Goal: Information Seeking & Learning: Get advice/opinions

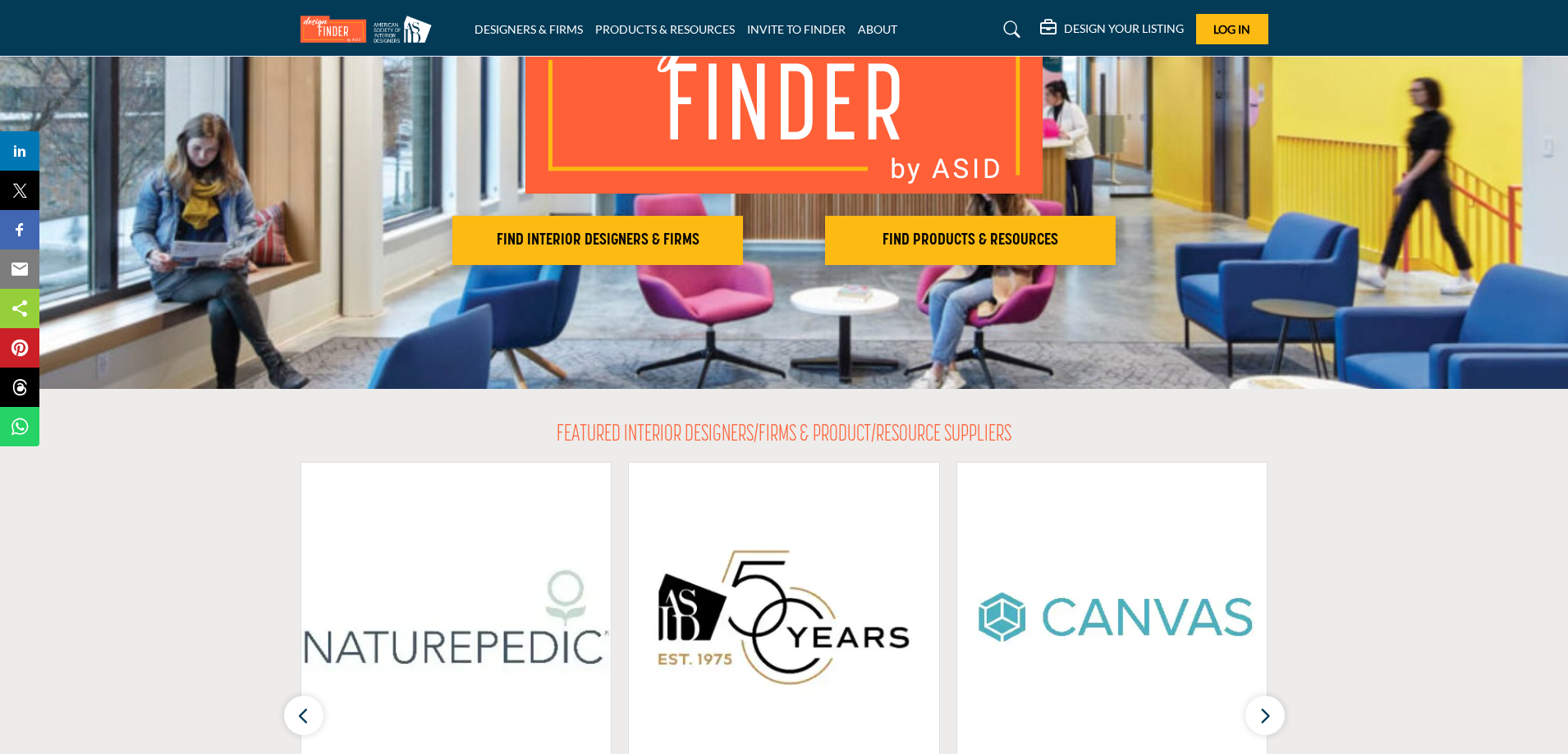
scroll to position [164, 0]
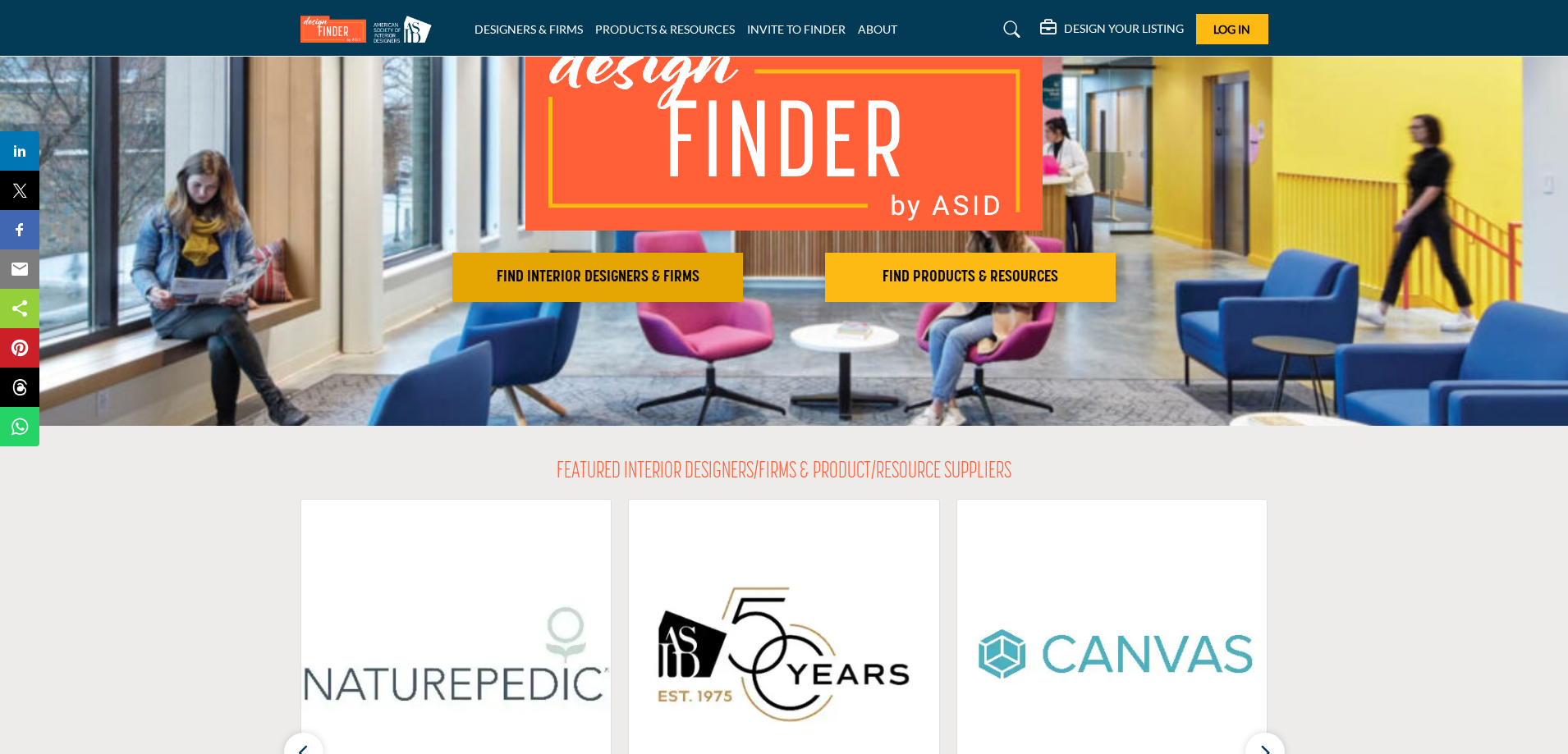
click at [728, 290] on button "FIND INTERIOR DESIGNERS & FIRMS" at bounding box center [597, 277] width 290 height 49
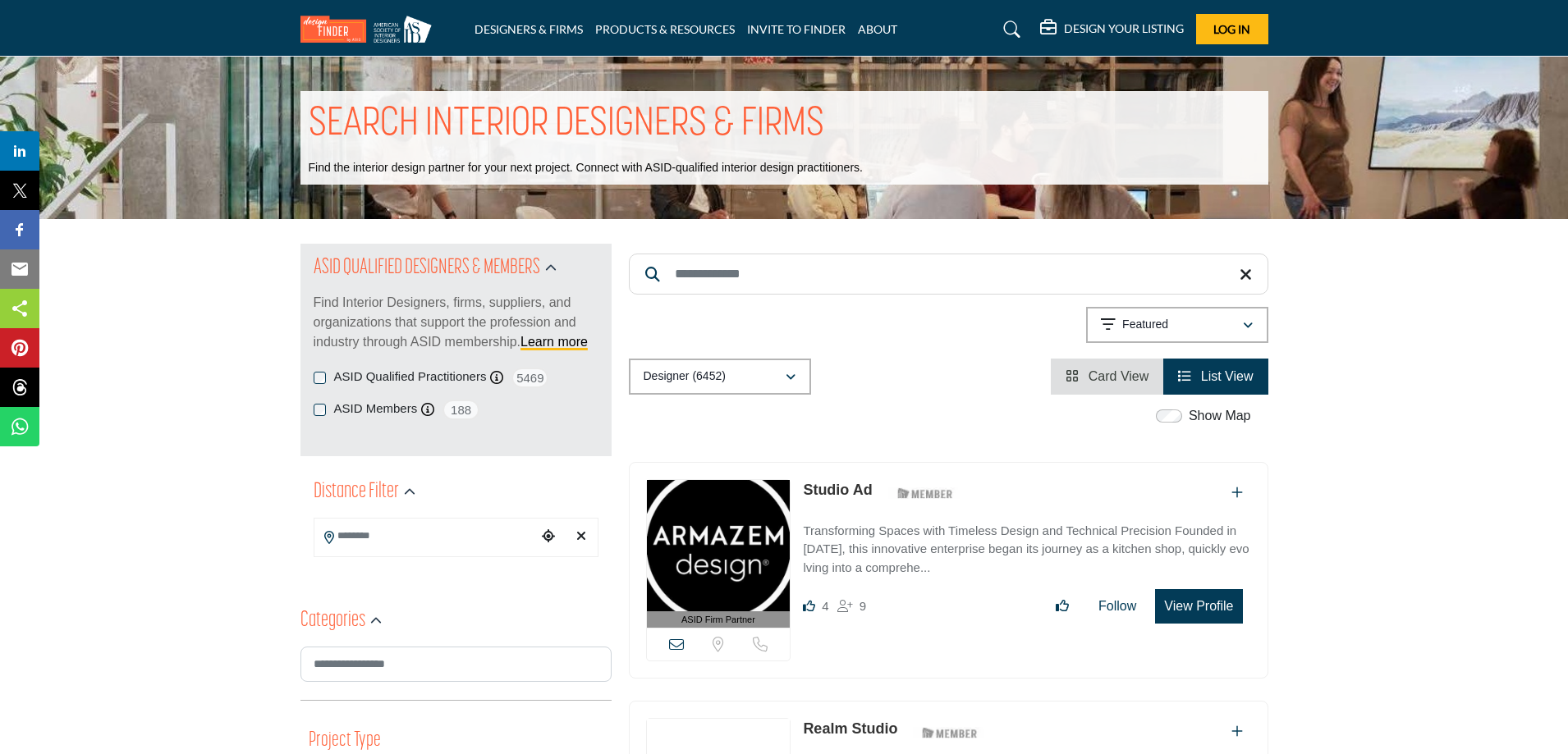
click at [806, 289] on input "Search Keyword" at bounding box center [948, 273] width 639 height 41
click at [400, 553] on div at bounding box center [456, 537] width 285 height 39
click at [396, 543] on input "Search Location" at bounding box center [425, 536] width 221 height 32
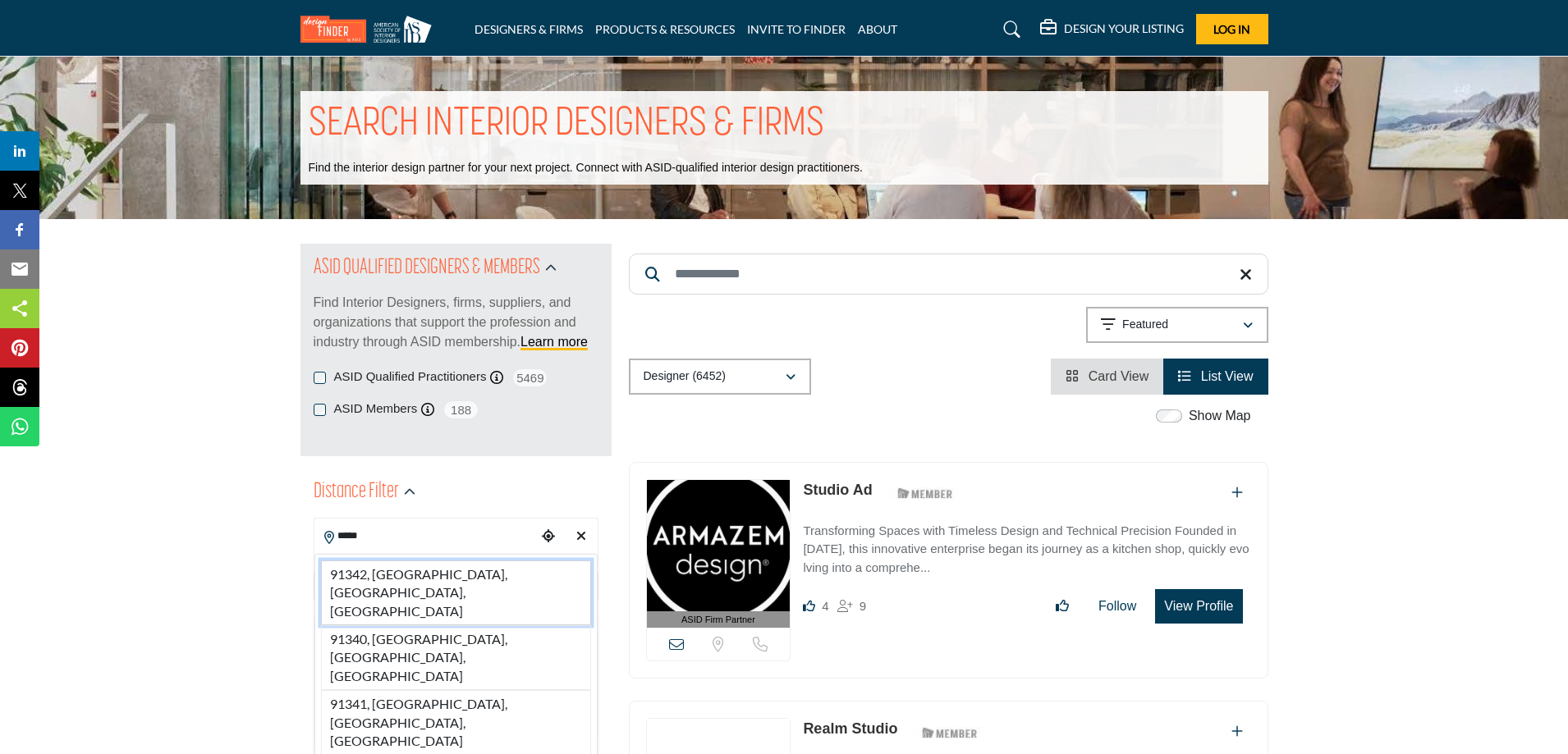
click at [417, 575] on li "91342, [GEOGRAPHIC_DATA], [GEOGRAPHIC_DATA], [GEOGRAPHIC_DATA]" at bounding box center [456, 592] width 270 height 65
type input "**********"
type input "***"
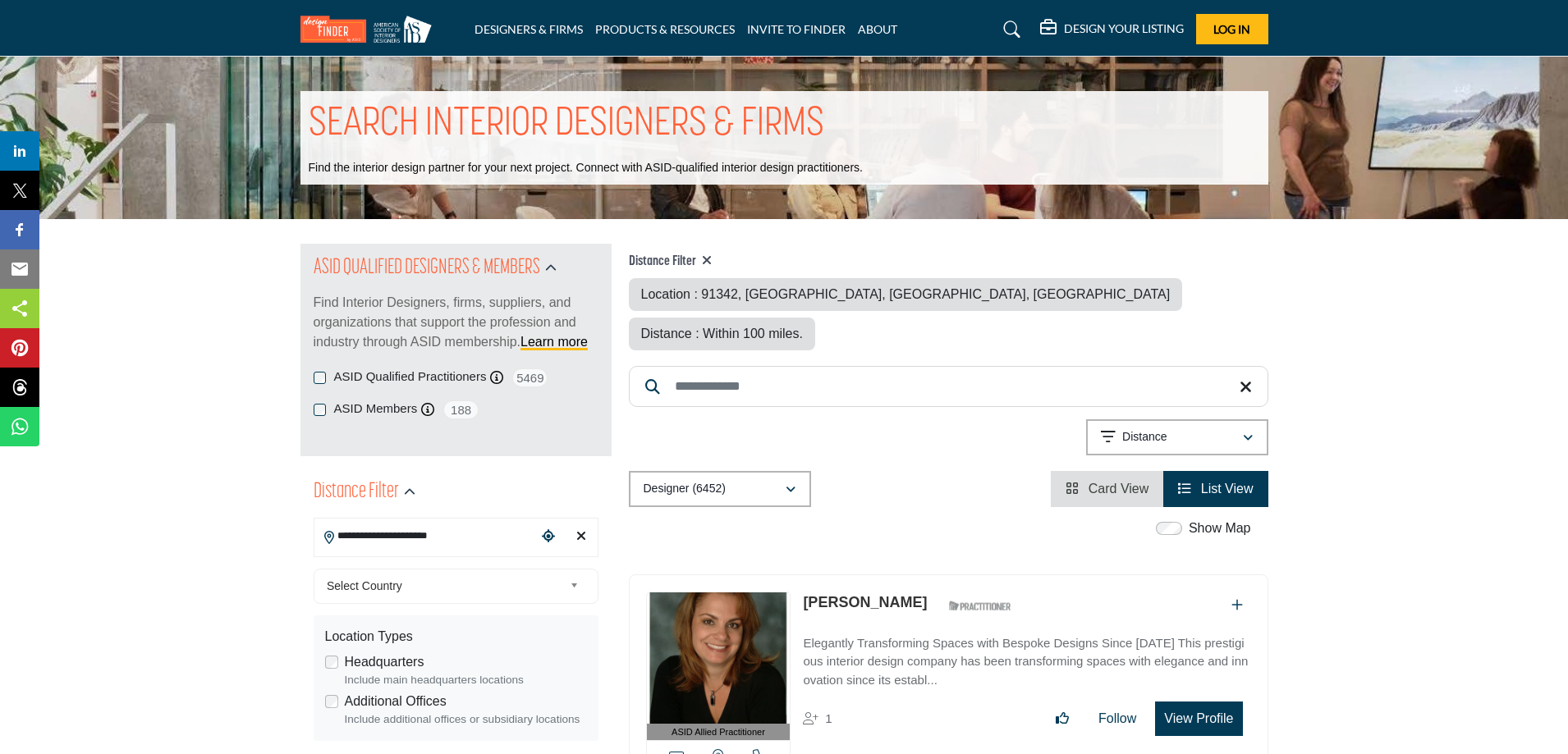
click at [492, 574] on div "Select Country" at bounding box center [456, 586] width 285 height 35
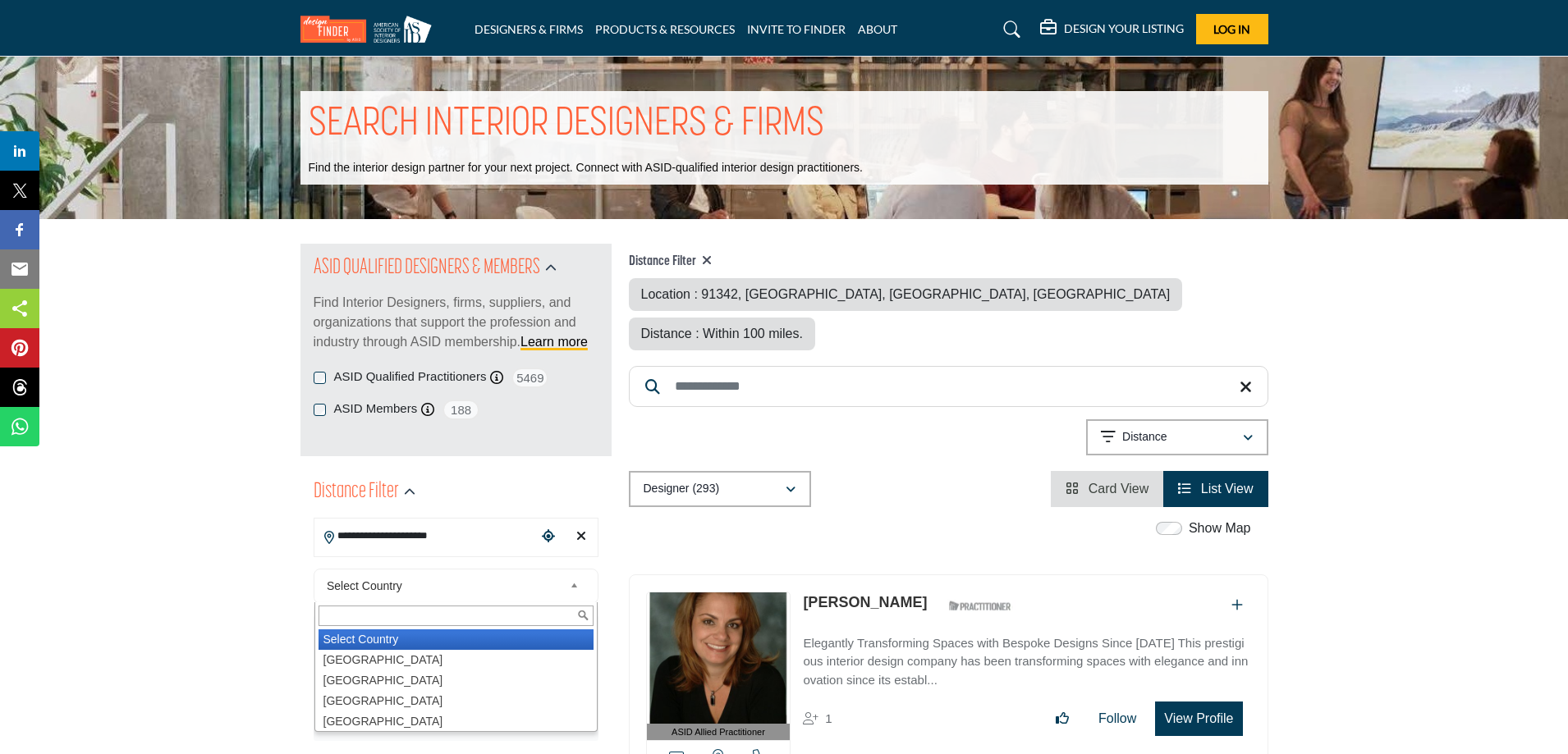
click at [483, 587] on span "Select Country" at bounding box center [445, 585] width 237 height 19
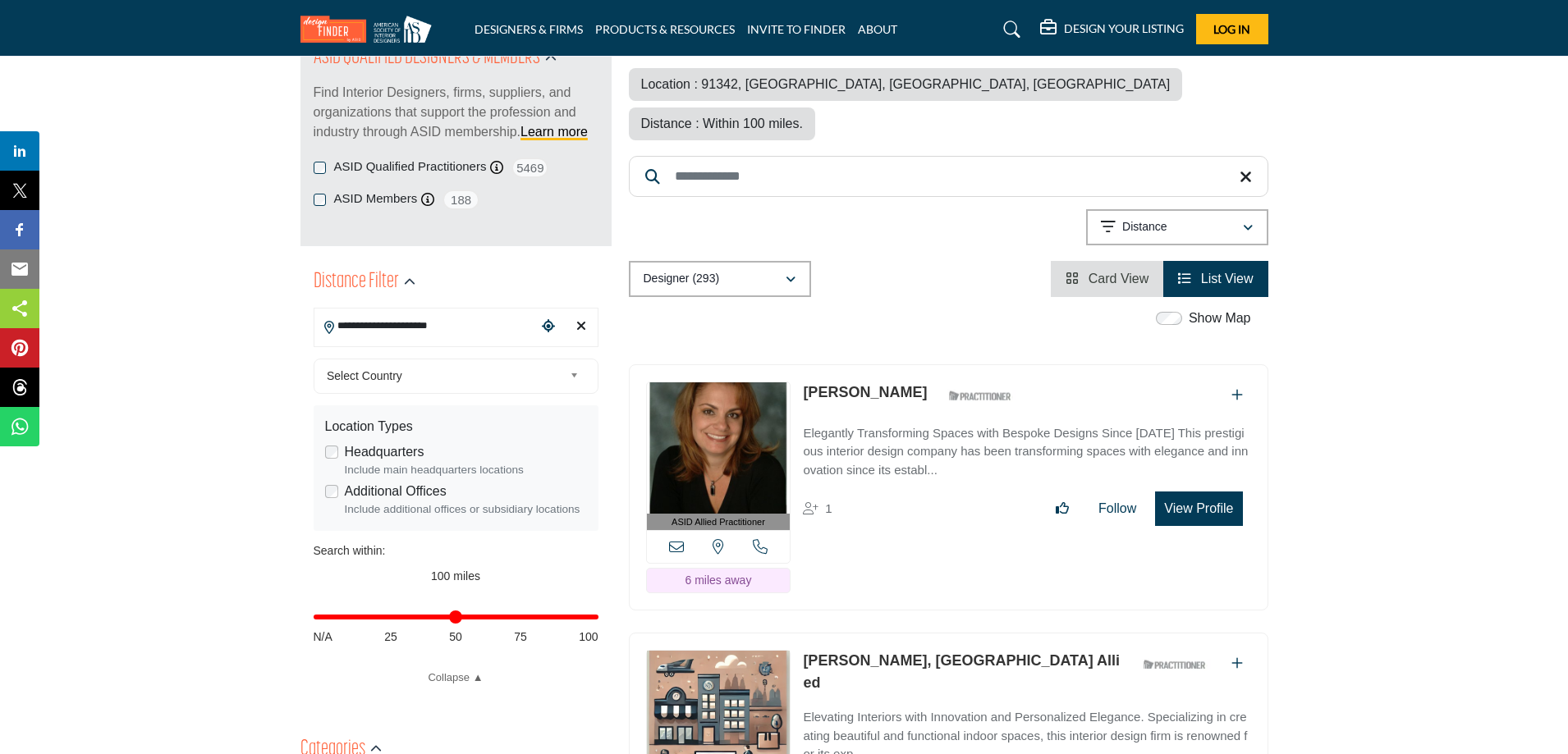
scroll to position [247, 0]
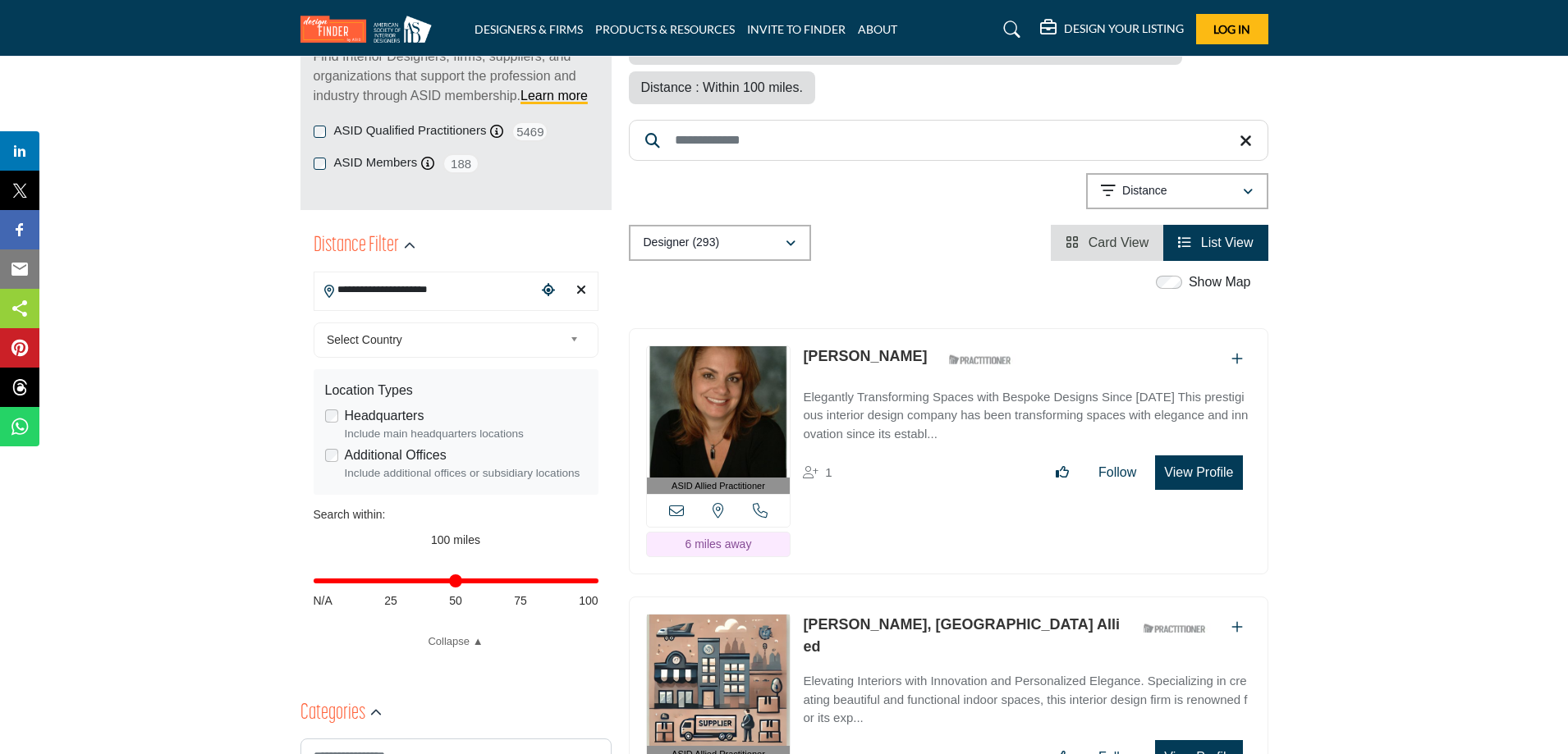
click at [330, 424] on div "Headquarters Include main headquarters locations" at bounding box center [456, 424] width 262 height 36
click at [333, 408] on div "Headquarters Include main headquarters locations" at bounding box center [456, 424] width 262 height 36
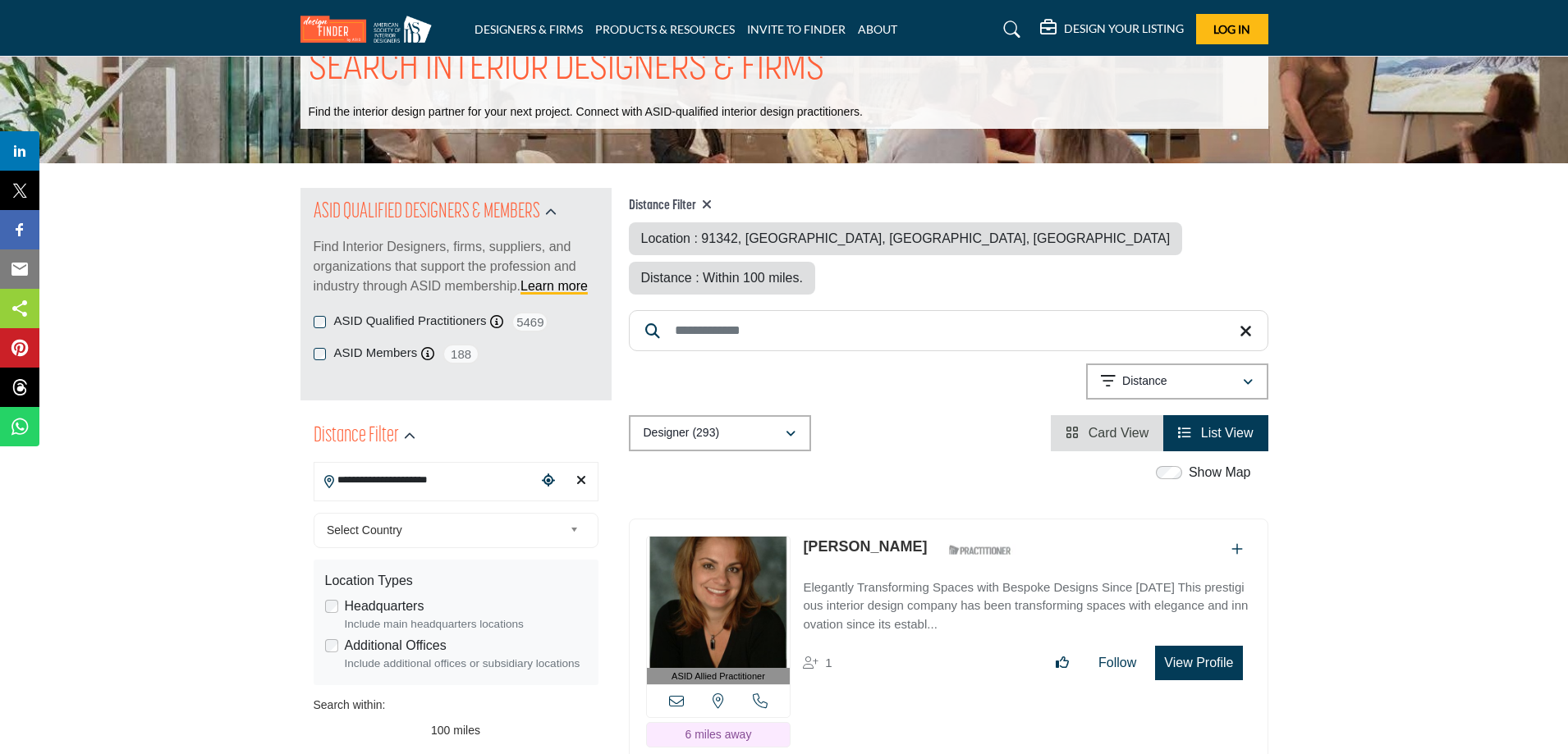
scroll to position [82, 0]
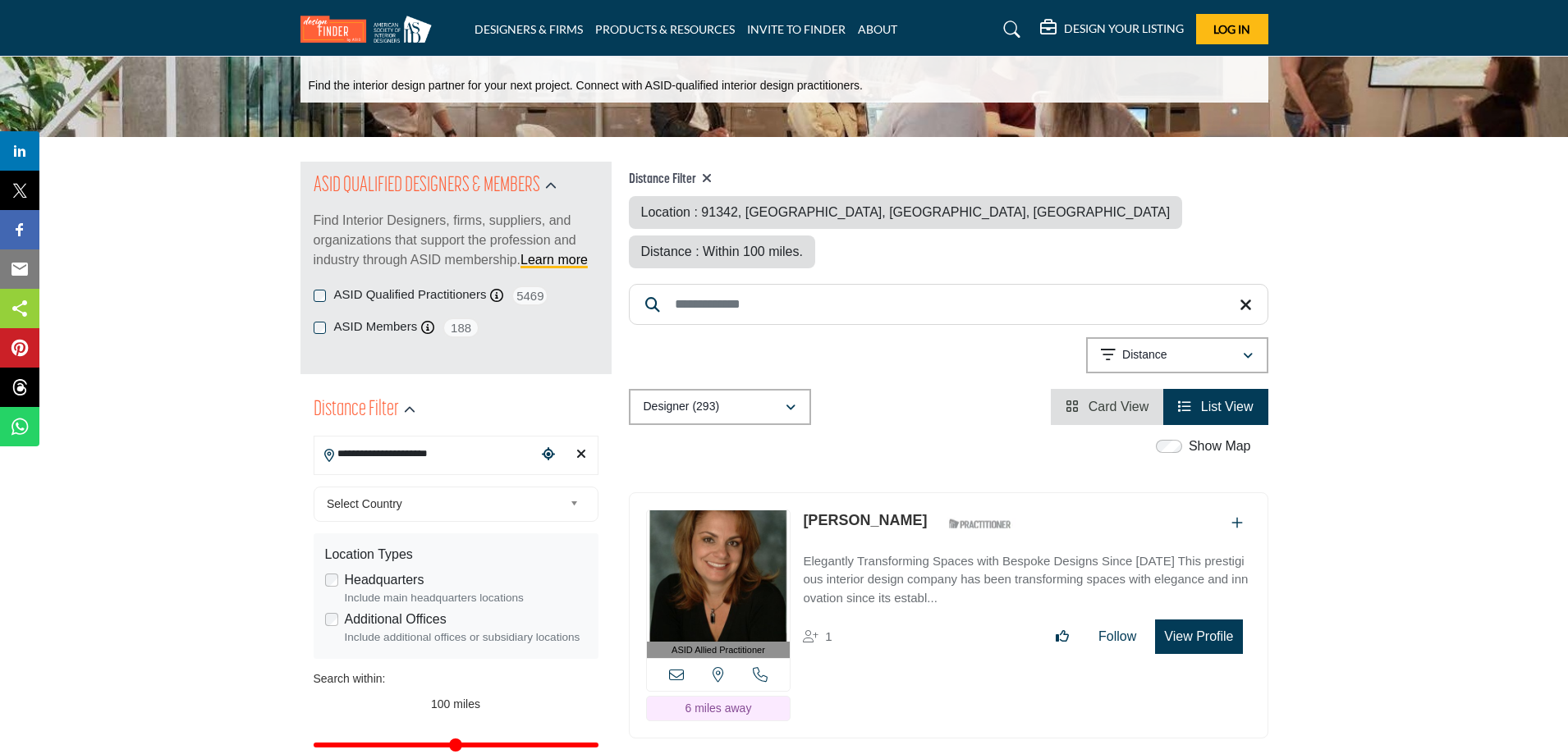
click at [803, 245] on span "Distance : Within 100 miles." at bounding box center [721, 252] width 162 height 14
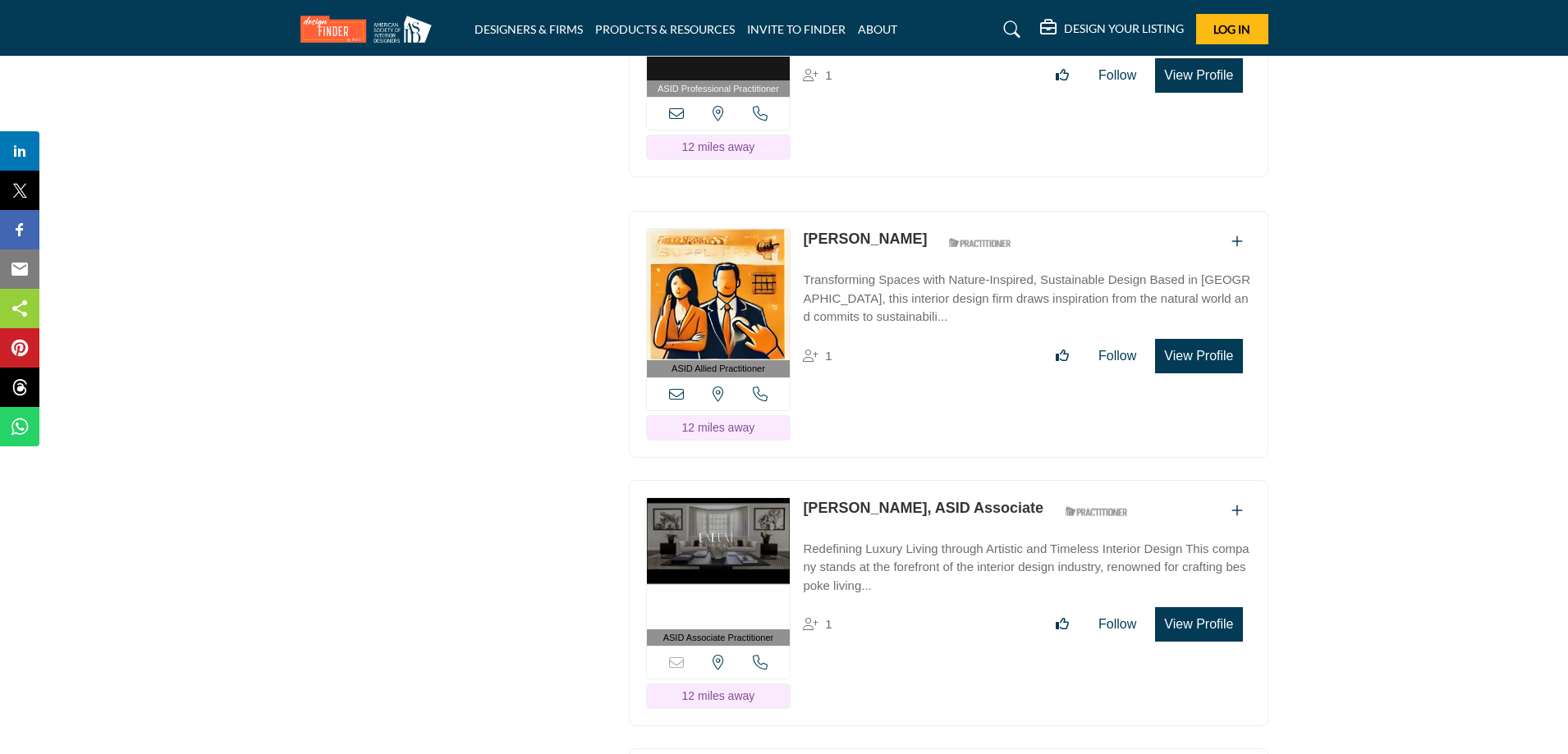
scroll to position [5991, 0]
